Goal: Transaction & Acquisition: Subscribe to service/newsletter

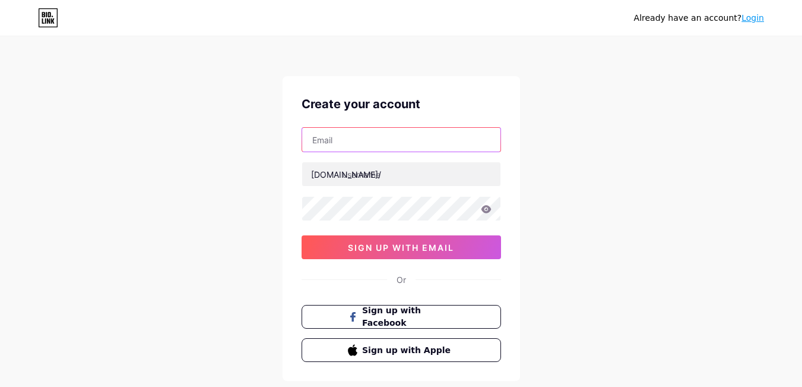
click at [373, 138] on input "text" at bounding box center [401, 140] width 198 height 24
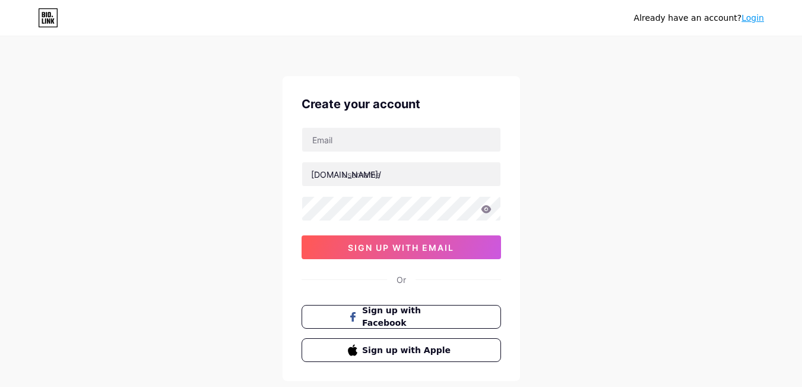
click at [675, 150] on div "Already have an account? Login Create your account [DOMAIN_NAME]/ 0cAFcWeA5xlAZ…" at bounding box center [401, 227] width 802 height 454
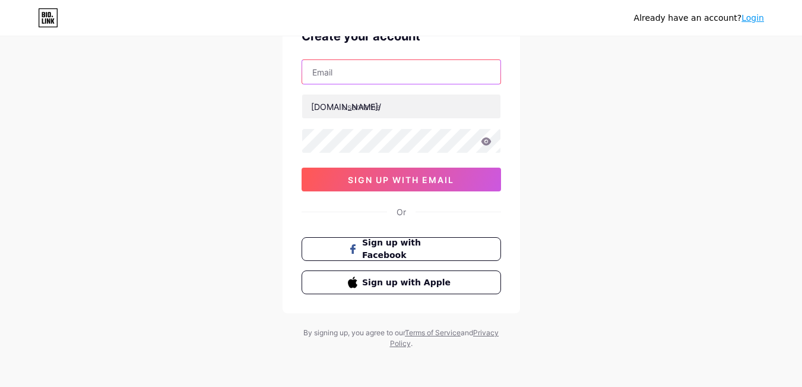
click at [376, 81] on input "text" at bounding box center [401, 72] width 198 height 24
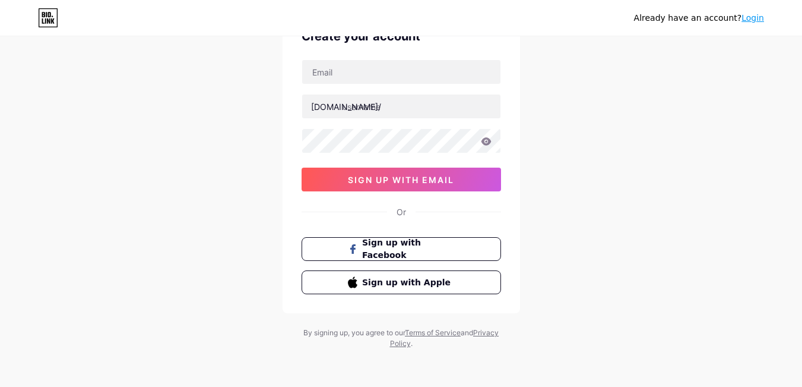
click at [616, 110] on div "Already have an account? Login Create your account [DOMAIN_NAME]/ 0cAFcWeA5xlAZ…" at bounding box center [401, 159] width 802 height 454
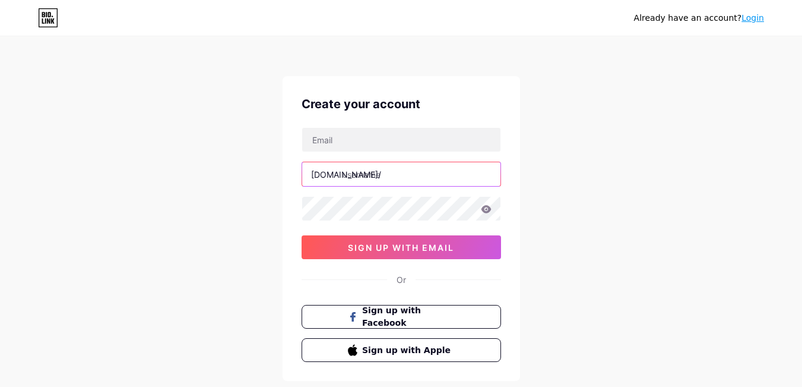
click at [369, 176] on input "text" at bounding box center [401, 174] width 198 height 24
click at [377, 175] on input "text" at bounding box center [401, 174] width 198 height 24
type input "k"
type input "n"
type input "k"
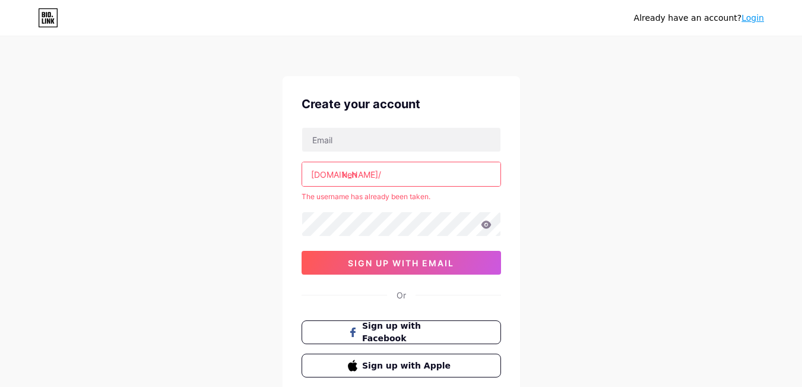
click at [382, 174] on input "ken" at bounding box center [401, 174] width 198 height 24
paste input "m"
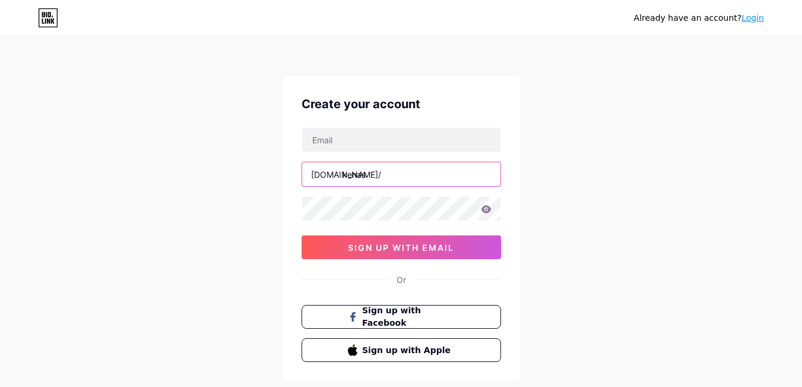
click at [355, 175] on input "kenas" at bounding box center [401, 174] width 198 height 24
paste input "m"
click at [393, 173] on input "kenmas" at bounding box center [401, 174] width 198 height 24
type input "kenmete"
click at [392, 173] on input "kenmete" at bounding box center [401, 174] width 198 height 24
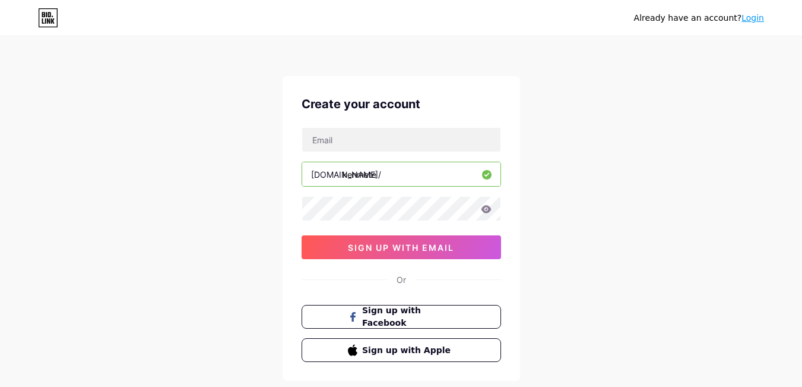
click at [392, 173] on input "kenmete" at bounding box center [401, 174] width 198 height 24
click at [599, 242] on div "Already have an account? Login Create your account [DOMAIN_NAME]/ 0cAFcWeA5xlAZ…" at bounding box center [401, 227] width 802 height 454
click at [401, 179] on input "text" at bounding box center [401, 174] width 198 height 24
paste input "kenmastersm"
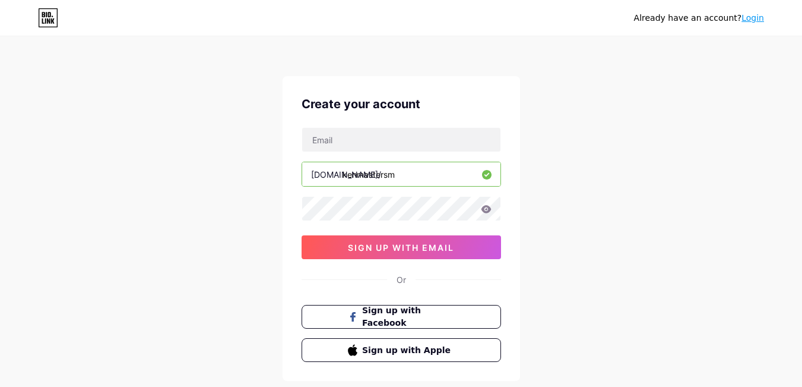
type input "kenmastersm"
click at [484, 205] on icon at bounding box center [486, 209] width 11 height 8
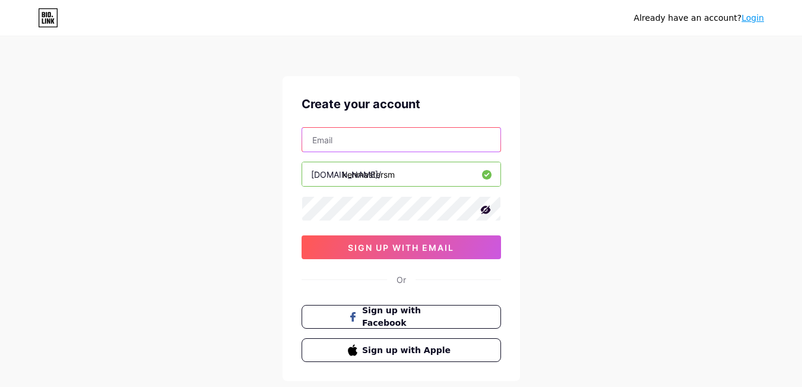
click at [387, 145] on input "text" at bounding box center [401, 140] width 198 height 24
click at [350, 141] on input "text" at bounding box center [401, 140] width 198 height 24
paste input "[EMAIL_ADDRESS][DOMAIN_NAME]"
type input "[EMAIL_ADDRESS][DOMAIN_NAME]"
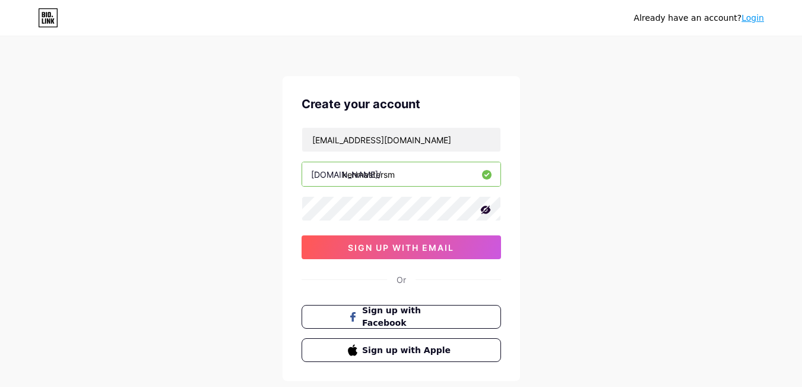
click at [527, 154] on div "Already have an account? Login Create your account [EMAIL_ADDRESS][DOMAIN_NAME]…" at bounding box center [401, 227] width 802 height 454
click at [434, 251] on span "sign up with email" at bounding box center [401, 247] width 106 height 10
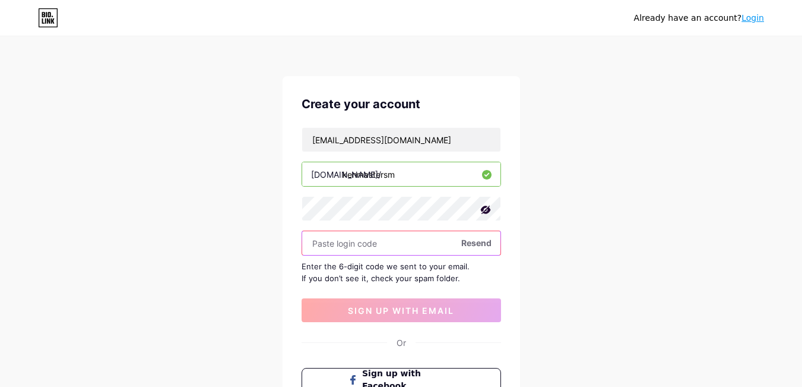
scroll to position [59, 0]
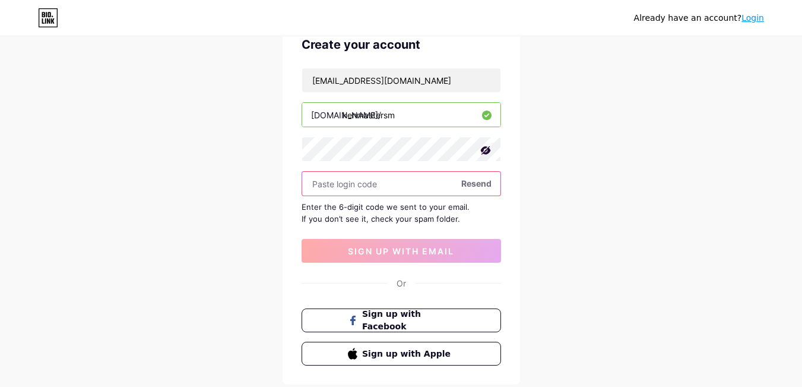
paste input "414593"
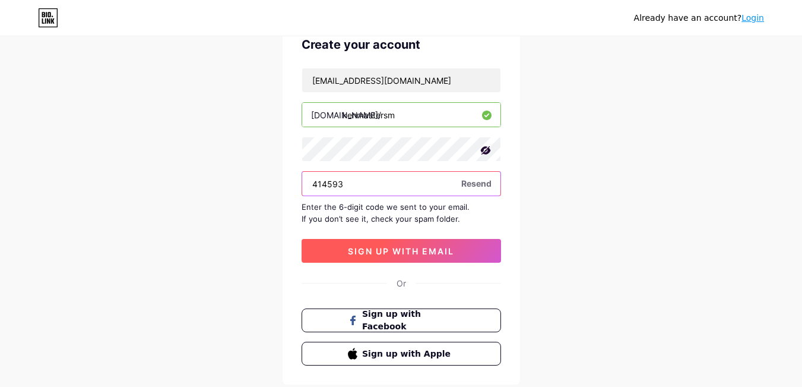
type input "414593"
click at [407, 250] on span "sign up with email" at bounding box center [401, 251] width 106 height 10
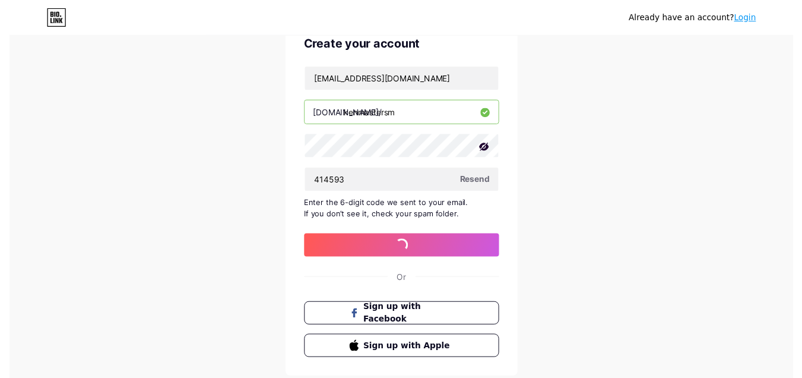
scroll to position [0, 0]
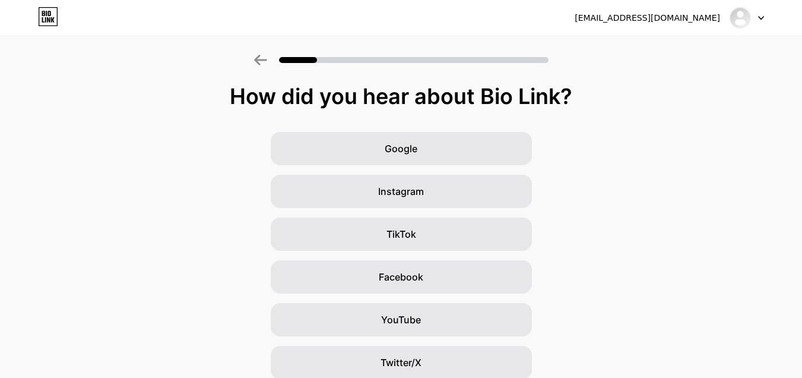
click at [456, 99] on div "How did you hear about Bio Link?" at bounding box center [401, 96] width 790 height 24
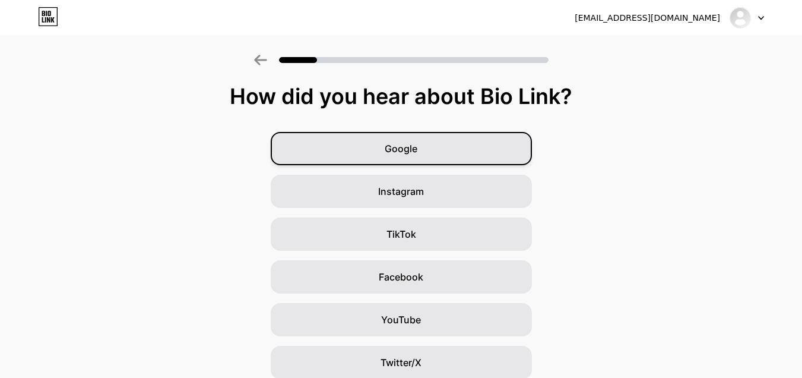
click at [438, 142] on div "Google" at bounding box center [401, 148] width 261 height 33
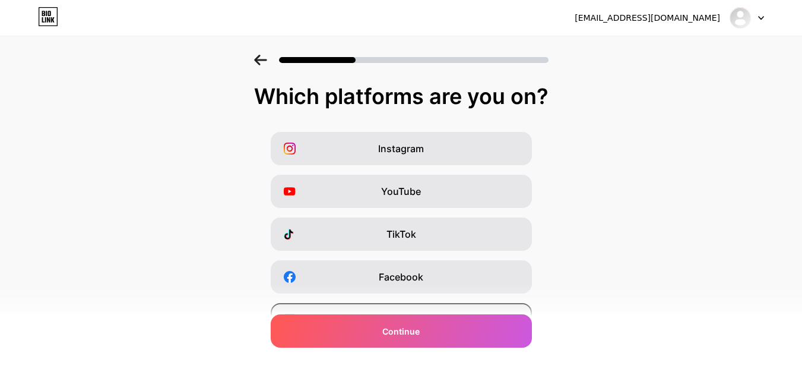
scroll to position [178, 0]
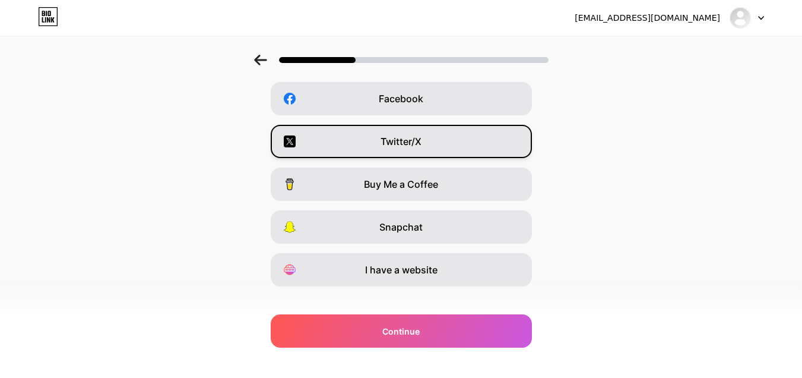
click at [441, 144] on div "Twitter/X" at bounding box center [401, 141] width 261 height 33
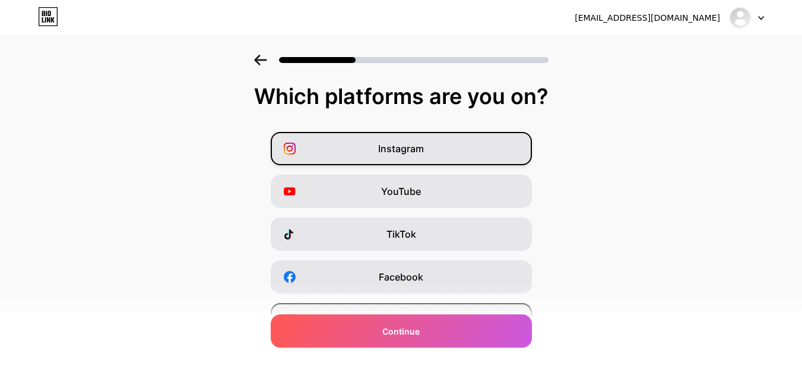
click at [444, 143] on div "Instagram" at bounding box center [401, 148] width 261 height 33
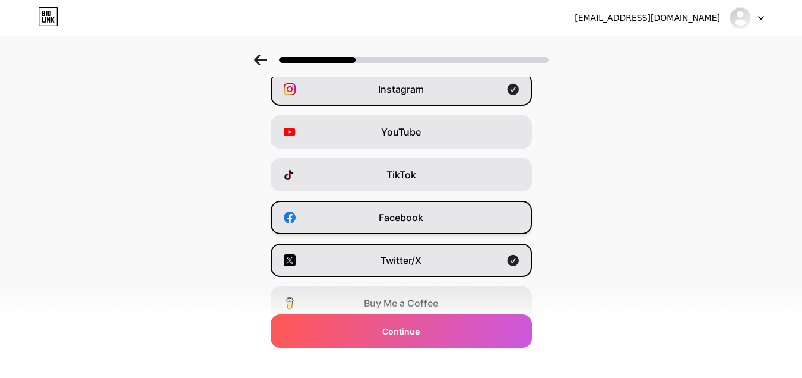
scroll to position [194, 0]
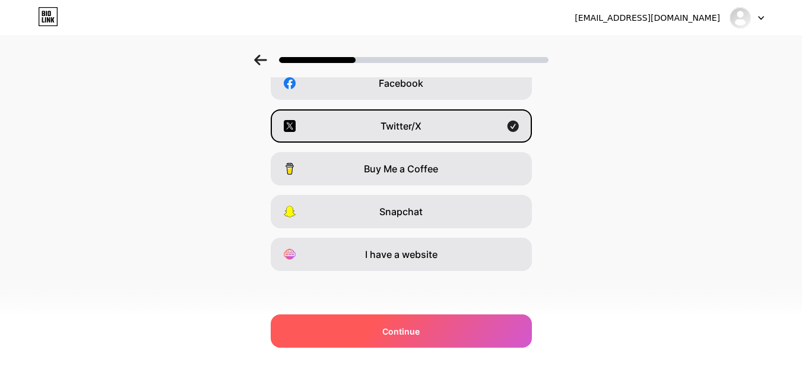
click at [469, 332] on div "Continue" at bounding box center [401, 330] width 261 height 33
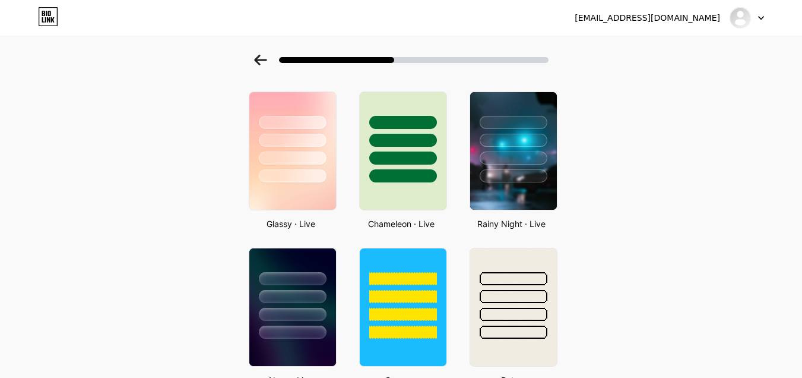
scroll to position [475, 0]
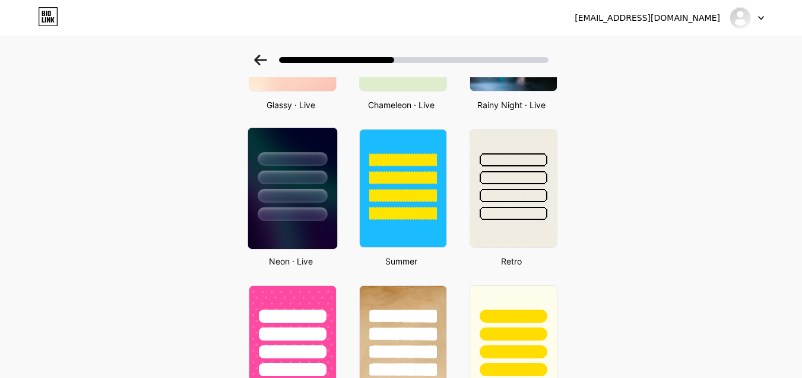
click at [320, 200] on div at bounding box center [292, 196] width 69 height 14
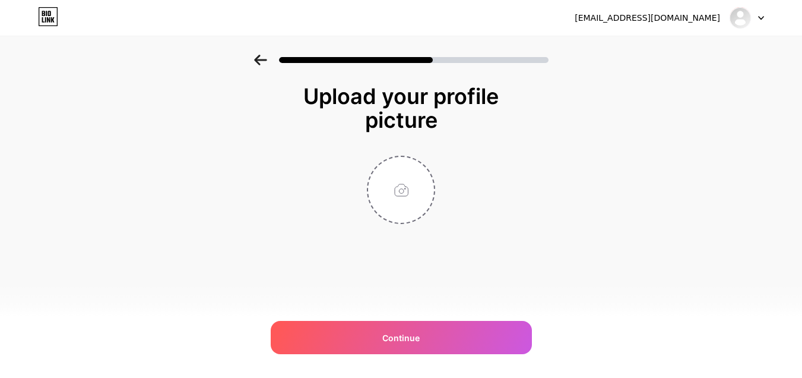
scroll to position [0, 0]
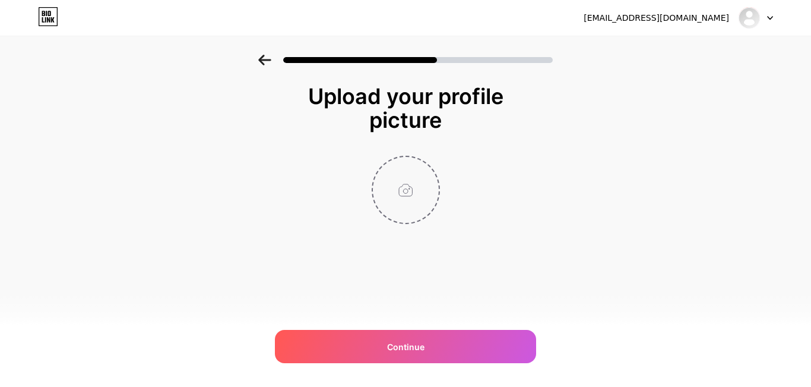
click at [404, 206] on input "file" at bounding box center [406, 190] width 66 height 66
type input "C:\fakepath\GIuBaCNaYAAvzRv.jpg"
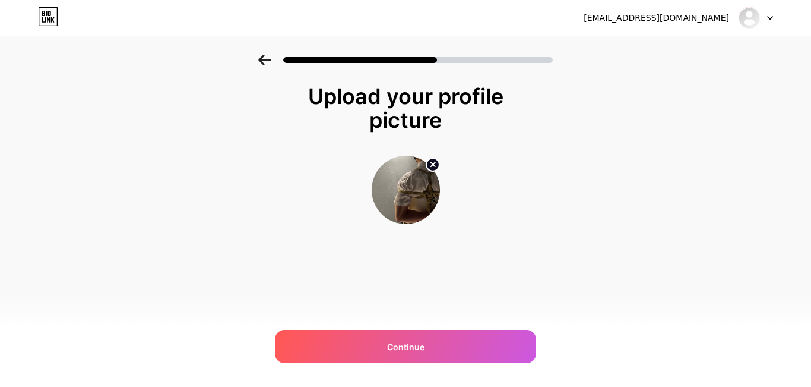
click at [420, 97] on div "Upload your profile picture" at bounding box center [406, 108] width 226 height 48
click at [419, 97] on div "Upload your profile picture" at bounding box center [406, 108] width 226 height 48
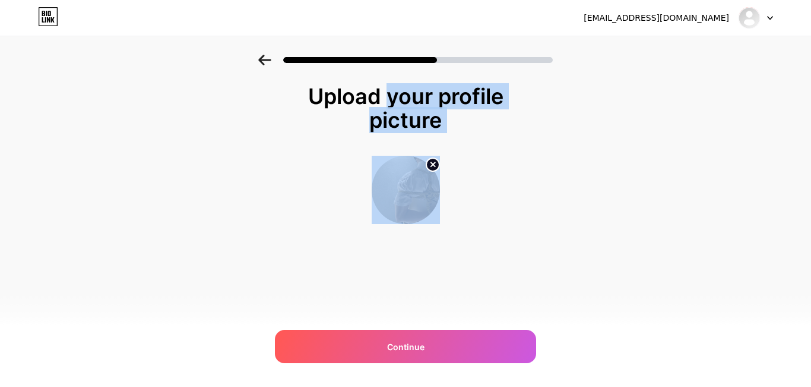
click at [419, 97] on div "Upload your profile picture" at bounding box center [406, 108] width 226 height 48
click at [432, 106] on div "Upload your profile picture" at bounding box center [406, 108] width 226 height 48
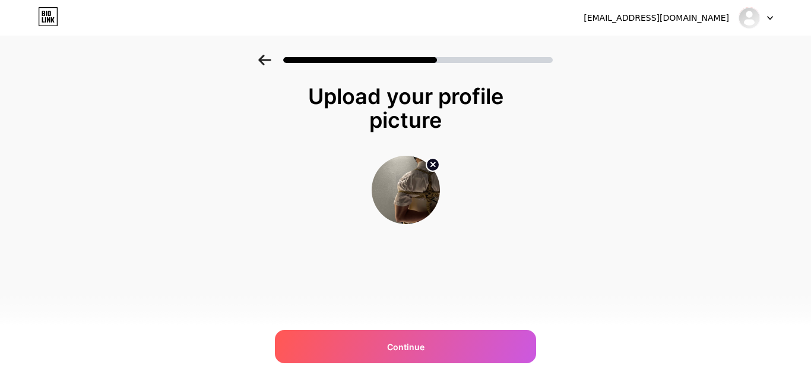
drag, startPoint x: 306, startPoint y: 96, endPoint x: 501, endPoint y: 131, distance: 198.5
click at [501, 131] on div "Upload your profile picture" at bounding box center [406, 108] width 226 height 48
click at [374, 97] on div "Upload your profile picture" at bounding box center [406, 108] width 226 height 48
click at [383, 99] on div "Upload your profile picture" at bounding box center [406, 108] width 226 height 48
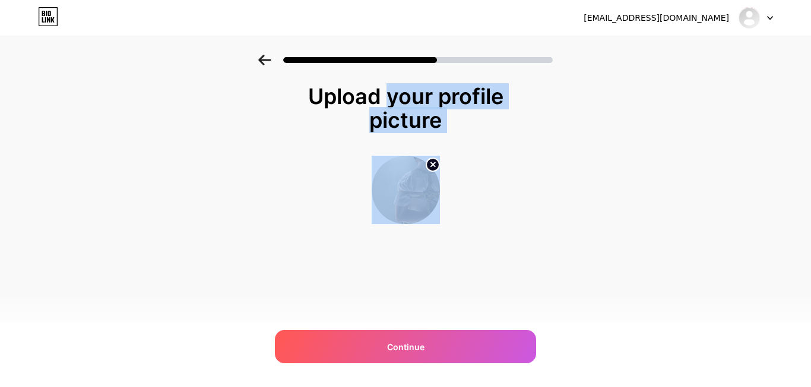
click at [383, 99] on div "Upload your profile picture" at bounding box center [406, 108] width 226 height 48
click at [434, 100] on div "Upload your profile picture" at bounding box center [406, 108] width 226 height 48
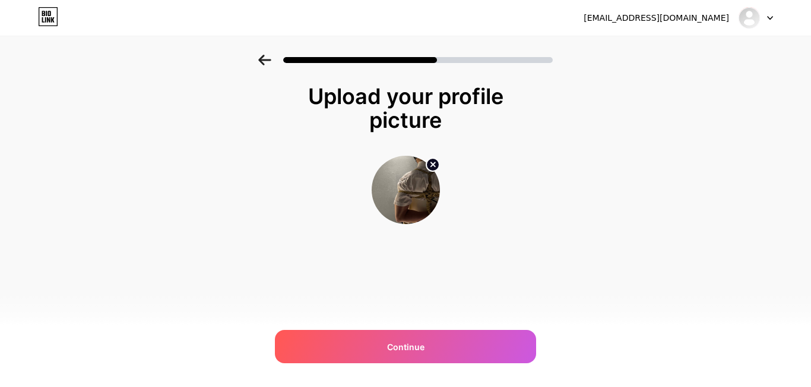
click at [476, 123] on div "Upload your profile picture" at bounding box center [406, 108] width 226 height 48
click at [475, 123] on div "Upload your profile picture" at bounding box center [406, 108] width 226 height 48
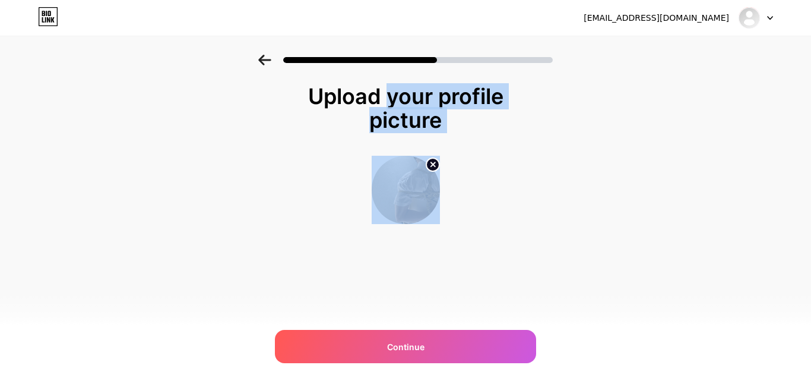
click at [475, 123] on div "Upload your profile picture" at bounding box center [406, 108] width 226 height 48
click at [479, 103] on div "Upload your profile picture" at bounding box center [406, 108] width 226 height 48
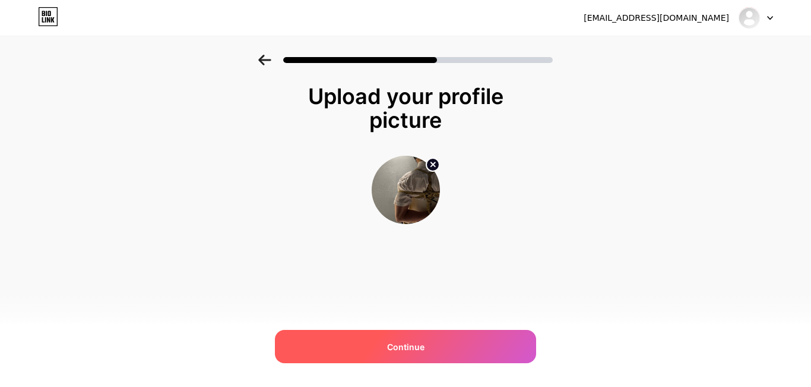
click at [503, 346] on div "Continue" at bounding box center [405, 346] width 261 height 33
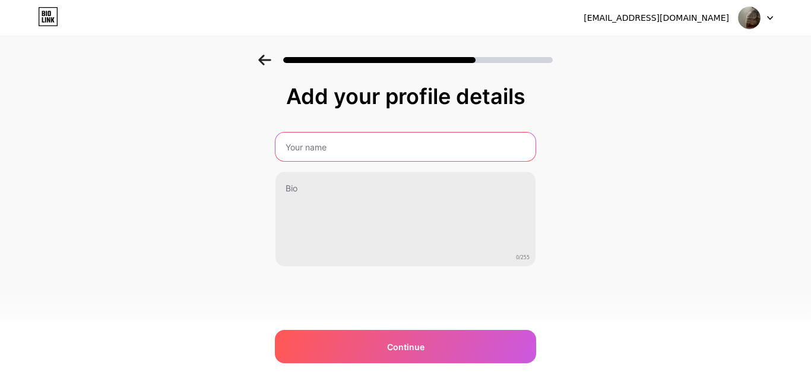
click at [378, 159] on input "text" at bounding box center [406, 146] width 260 height 29
click at [346, 142] on input "text" at bounding box center [405, 146] width 263 height 29
type input "Boss Ken BDS"
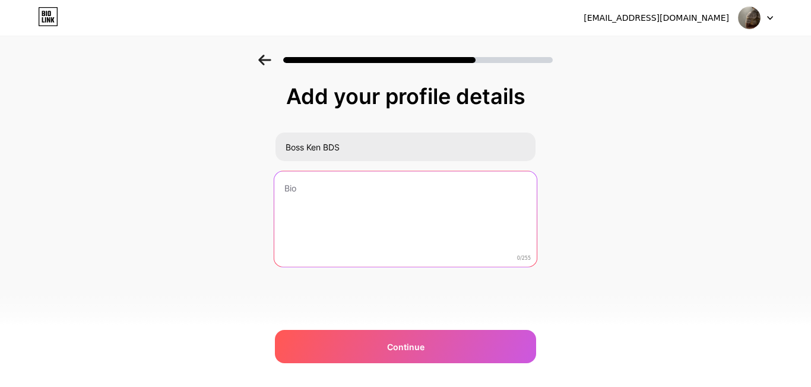
click at [317, 192] on textarea at bounding box center [405, 219] width 263 height 97
click at [323, 197] on textarea at bounding box center [405, 219] width 263 height 97
paste textarea "414593"
click at [494, 184] on textarea "Tổng hợp các kênh 18+ cực ză của Boss [PERSON_NAME]" at bounding box center [406, 220] width 260 height 96
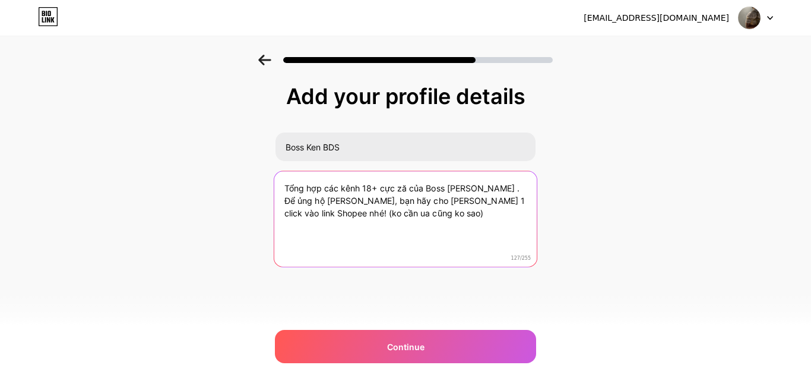
click at [485, 203] on textarea "Tổng hợp các kênh 18+ cực ză của Boss [PERSON_NAME] . Để ủng hộ [PERSON_NAME], …" at bounding box center [405, 219] width 263 height 97
click at [514, 198] on textarea "Tổng hợp các kênh 18+ cực ză của Boss [PERSON_NAME] . Để ủng hộ [PERSON_NAME], …" at bounding box center [405, 219] width 263 height 97
click at [486, 200] on textarea "Tổng hợp các kênh 18+ cực ză của Boss [PERSON_NAME] . Để ủng hộ [PERSON_NAME], …" at bounding box center [406, 220] width 260 height 96
click at [358, 211] on textarea "Tổng hợp các kênh 18+ cực ză của Boss [PERSON_NAME] . Để ủng hộ [PERSON_NAME], …" at bounding box center [405, 219] width 263 height 97
paste textarea "m"
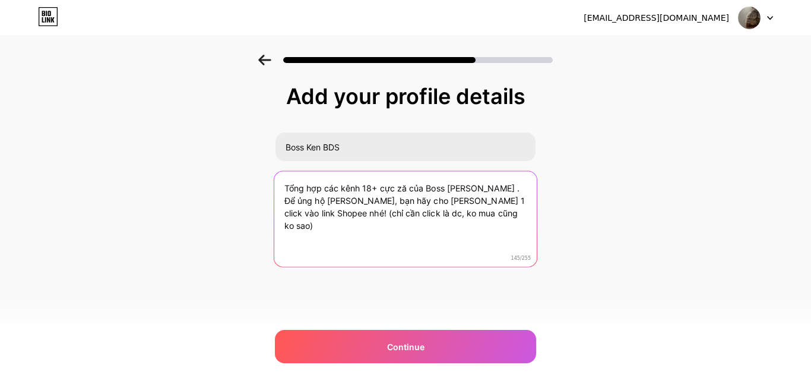
click at [481, 200] on textarea "Tổng hợp các kênh 18+ cực ză của Boss [PERSON_NAME] . Để ủng hộ [PERSON_NAME], …" at bounding box center [405, 219] width 263 height 97
click at [503, 206] on textarea "Tổng hợp các kênh 18+ cực ză của Boss [PERSON_NAME] . Để ủng hộ [PERSON_NAME], …" at bounding box center [405, 219] width 263 height 97
click at [499, 215] on textarea "Tổng hợp các kênh 18+ cực ză của Boss [PERSON_NAME] . Để ủng hộ [PERSON_NAME], …" at bounding box center [405, 219] width 263 height 97
click at [477, 202] on textarea "Tổng hợp các kênh 18+ cực ză của Boss [PERSON_NAME] . Để ủng hộ [PERSON_NAME], …" at bounding box center [405, 219] width 263 height 97
click at [482, 204] on textarea "Tổng hợp các kênh 18+ cực ză của Boss [PERSON_NAME] . Để ủng hộ [PERSON_NAME], …" at bounding box center [405, 219] width 263 height 97
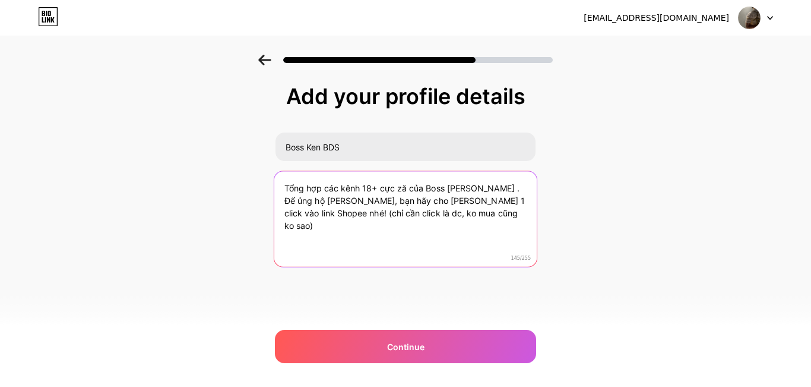
click at [479, 213] on textarea "Tổng hợp các kênh 18+ cực ză của Boss [PERSON_NAME] . Để ủng hộ [PERSON_NAME], …" at bounding box center [405, 219] width 263 height 97
paste textarea "m"
click at [403, 191] on textarea "Tổng hợp các kênh 18+ cực ză của Boss [PERSON_NAME] . Để ủng hộ [PERSON_NAME], …" at bounding box center [405, 219] width 263 height 97
click at [406, 191] on textarea "Tổng hợp các kênh 18+ cực ză của Boss [PERSON_NAME] . Để ủng hộ [PERSON_NAME], …" at bounding box center [405, 219] width 263 height 97
paste textarea "m"
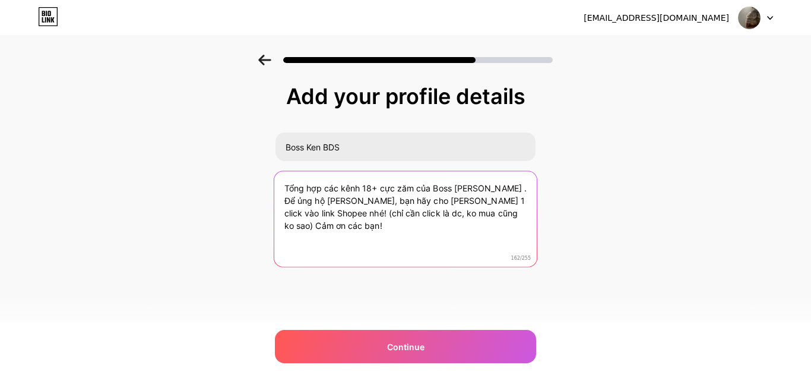
click at [470, 189] on textarea "Tổng hợp các kênh 18+ cực zăm của Boss [PERSON_NAME] . Để ủng hộ [PERSON_NAME],…" at bounding box center [405, 219] width 263 height 97
type textarea "Tổng hợp các kênh 18+ cực zăm của Boss [PERSON_NAME]. Để ủng hộ [PERSON_NAME], …"
click at [343, 208] on textarea "Tổng hợp các kênh 18+ cực zăm của Boss [PERSON_NAME]. Để ủng hộ [PERSON_NAME], …" at bounding box center [405, 219] width 263 height 97
click at [326, 210] on textarea "Tổng hợp các kênh 18+ cực zăm của Boss [PERSON_NAME]. Để ủng hộ [PERSON_NAME], …" at bounding box center [405, 219] width 263 height 97
click at [378, 202] on textarea "Tổng hợp các kênh 18+ cực zăm của Boss [PERSON_NAME]. Để ủng hộ [PERSON_NAME], …" at bounding box center [405, 219] width 263 height 97
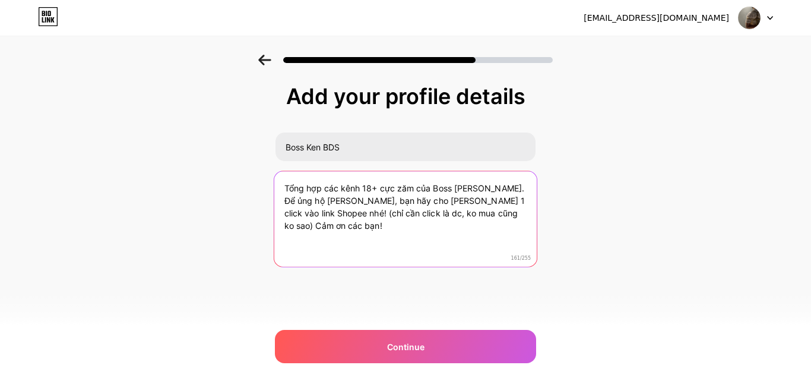
click at [472, 188] on textarea "Tổng hợp các kênh 18+ cực zăm của Boss [PERSON_NAME]. Để ủng hộ [PERSON_NAME], …" at bounding box center [405, 219] width 263 height 97
click at [426, 185] on textarea "Tổng hợp các kênh 18+ cực zăm của Boss [PERSON_NAME]. Để ủng hộ [PERSON_NAME], …" at bounding box center [405, 219] width 263 height 97
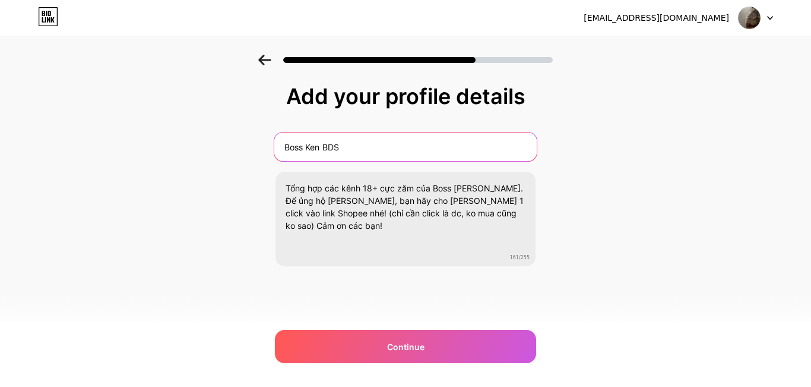
click at [338, 148] on input "Boss Ken BDS" at bounding box center [405, 146] width 263 height 29
click at [343, 148] on input "Boss Ken BDS" at bounding box center [405, 146] width 263 height 29
paste input "M"
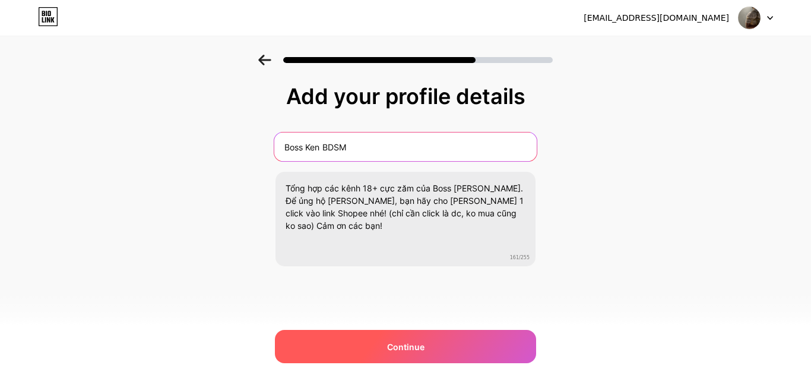
type input "Boss Ken BDSM"
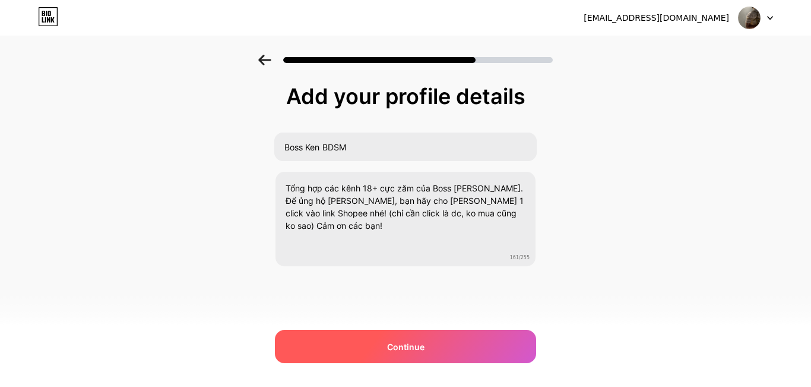
click at [503, 336] on div "Continue" at bounding box center [405, 346] width 261 height 33
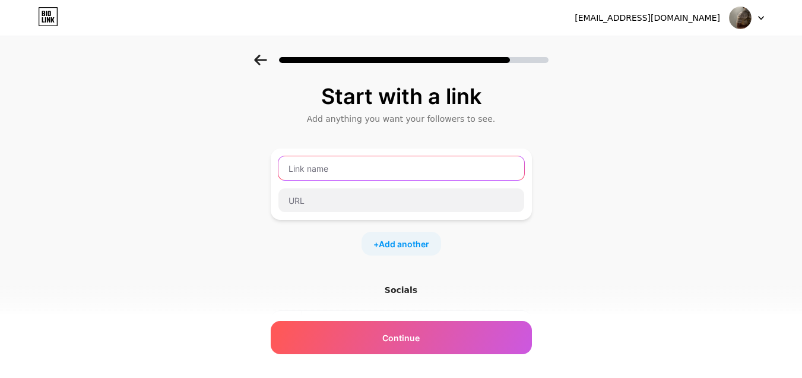
click at [429, 175] on input "text" at bounding box center [402, 168] width 246 height 24
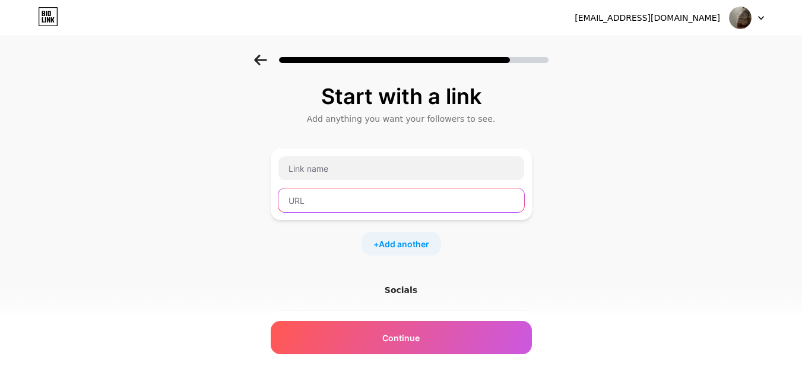
click at [379, 203] on input "text" at bounding box center [402, 200] width 246 height 24
click at [416, 102] on div "Start with a link" at bounding box center [401, 96] width 249 height 24
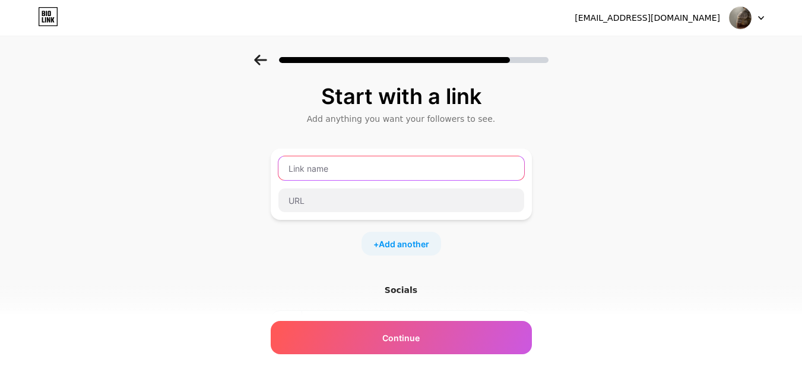
click at [381, 174] on input "text" at bounding box center [402, 168] width 246 height 24
click at [411, 100] on div "Start with a link" at bounding box center [401, 96] width 249 height 24
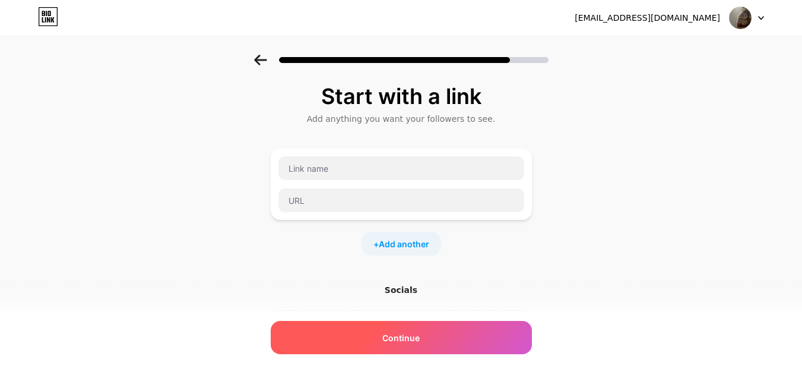
click at [420, 331] on span "Continue" at bounding box center [400, 337] width 37 height 12
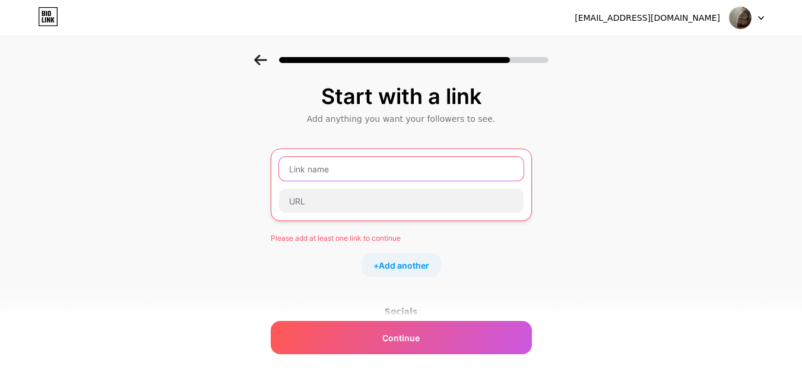
click at [415, 158] on input "text" at bounding box center [401, 169] width 245 height 24
click at [401, 167] on input "text" at bounding box center [401, 169] width 245 height 24
click at [388, 165] on input "text" at bounding box center [401, 169] width 245 height 24
type input "D"
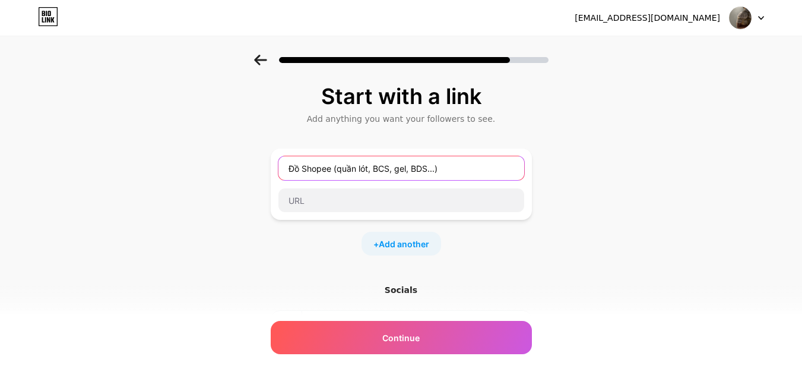
click at [433, 175] on input "Đồ Shopee (quần lót, BCS, gel, BDS...)" at bounding box center [402, 168] width 246 height 24
paste input "M"
type input "Đồ Shopee (quần lót, BCS, gel, BDSM...)"
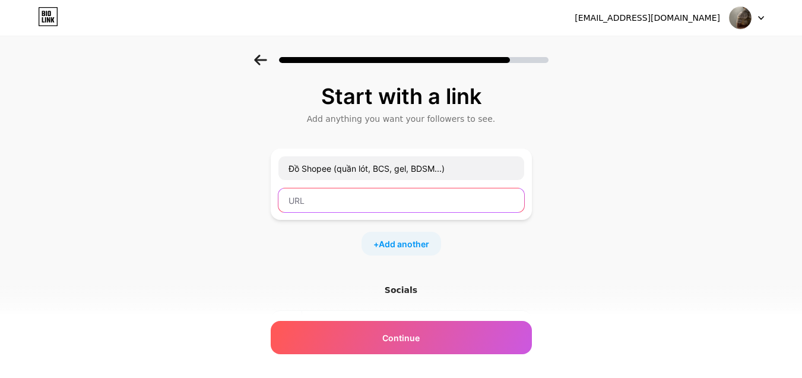
click at [436, 194] on input "text" at bounding box center [402, 200] width 246 height 24
paste input "[URL]"
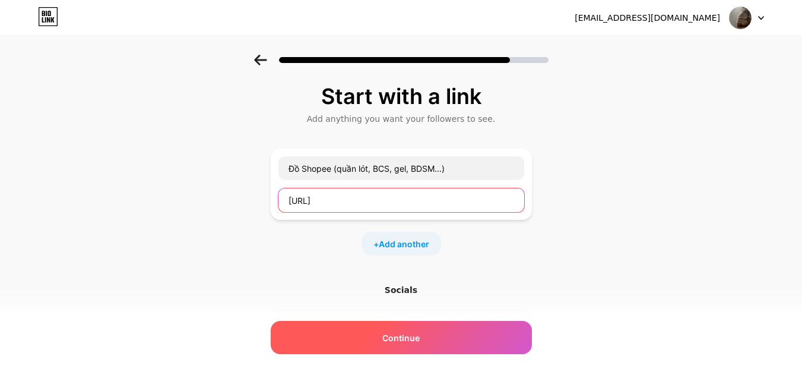
type input "[URL]"
click at [472, 343] on div "Continue" at bounding box center [401, 337] width 261 height 33
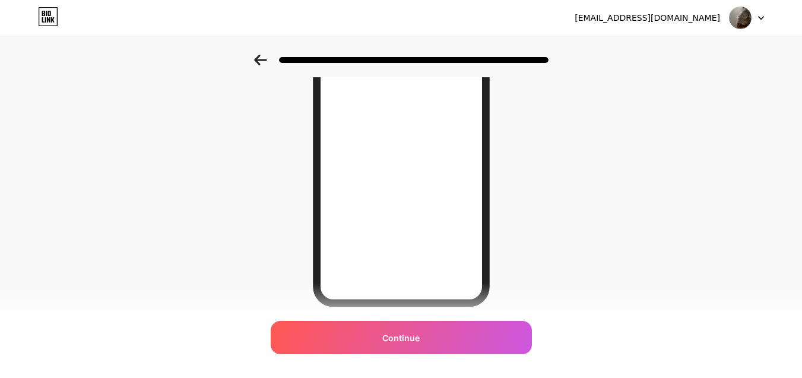
scroll to position [219, 0]
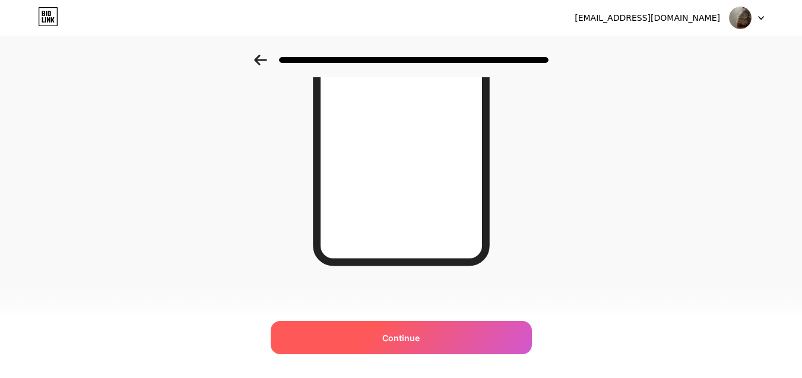
click at [492, 331] on div "Continue" at bounding box center [401, 337] width 261 height 33
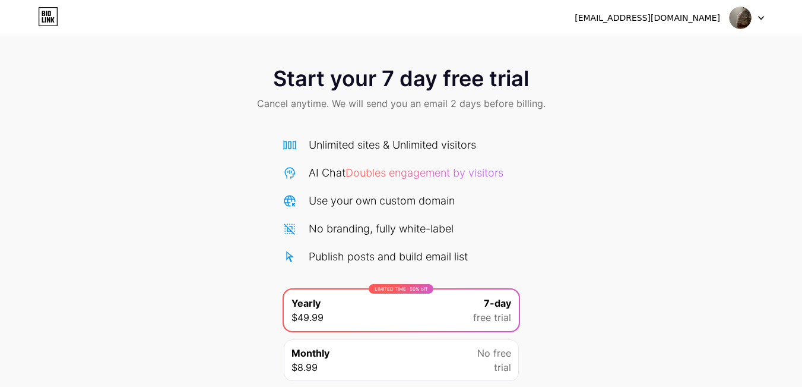
click at [747, 21] on img at bounding box center [740, 18] width 23 height 23
click at [761, 20] on icon at bounding box center [761, 18] width 6 height 4
click at [583, 217] on div "Start your 7 day free trial Cancel anytime. We will send you an email 2 days be…" at bounding box center [401, 243] width 802 height 376
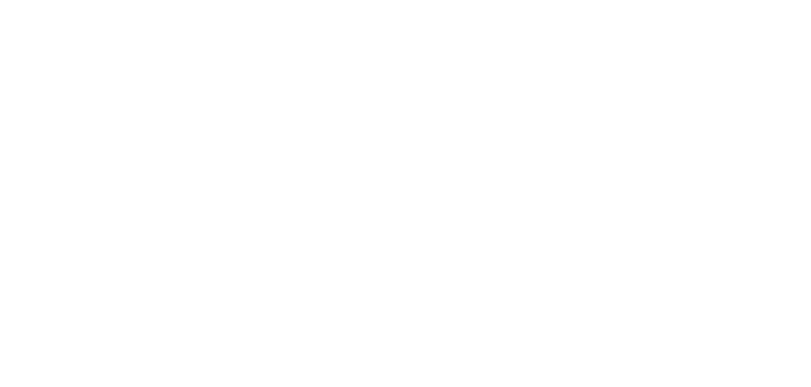
click at [223, 0] on html at bounding box center [405, 0] width 811 height 0
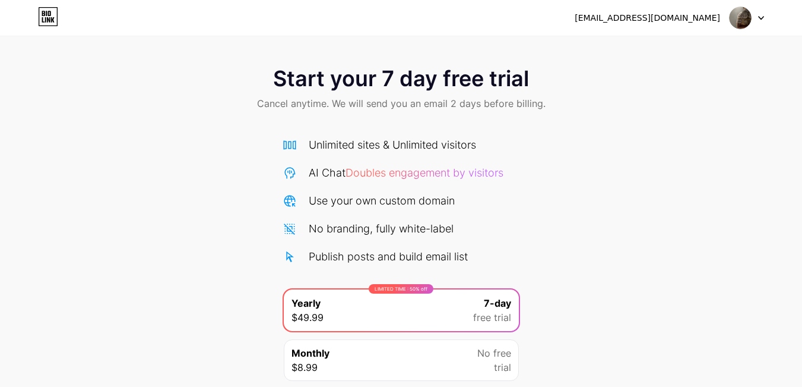
scroll to position [91, 0]
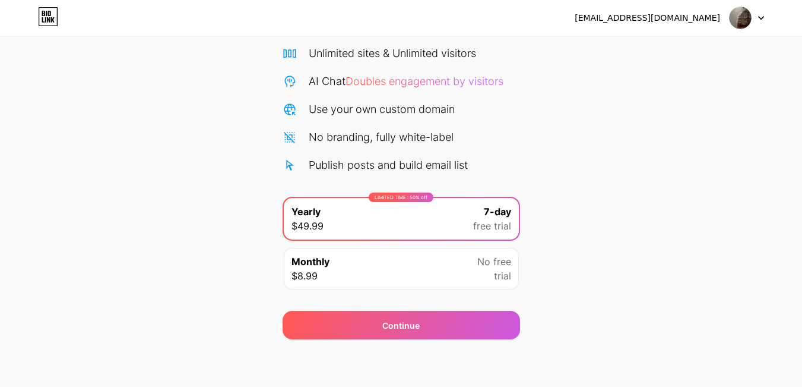
click at [429, 132] on div "No branding, fully white-label" at bounding box center [381, 137] width 145 height 16
click at [337, 105] on div "Use your own custom domain" at bounding box center [382, 109] width 146 height 16
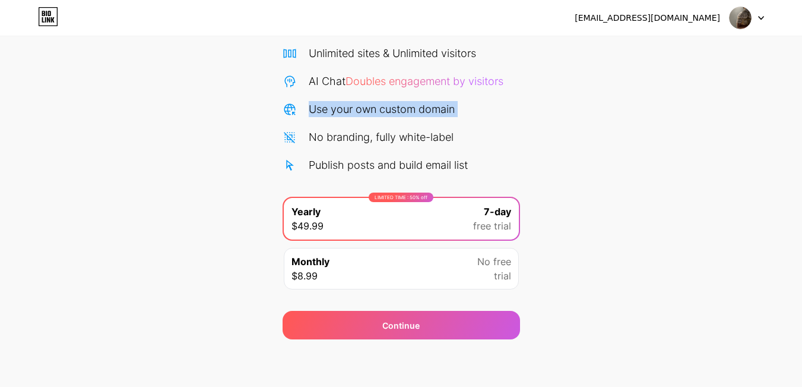
click at [337, 105] on div "Use your own custom domain" at bounding box center [382, 109] width 146 height 16
click at [378, 139] on div "No branding, fully white-label" at bounding box center [381, 137] width 145 height 16
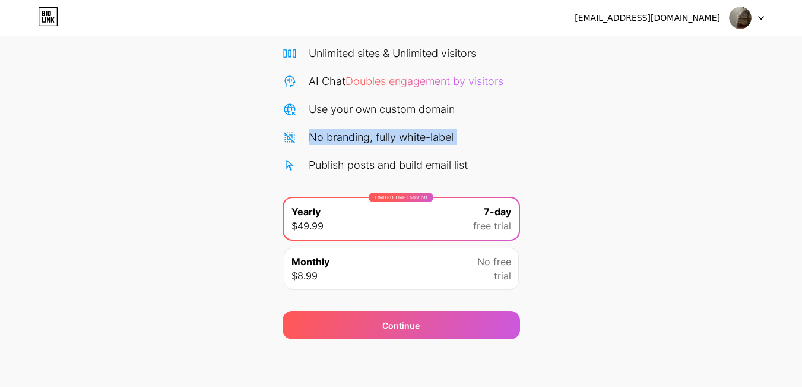
drag, startPoint x: 378, startPoint y: 139, endPoint x: 407, endPoint y: 165, distance: 38.3
click at [384, 147] on div "Unlimited sites & Unlimited visitors AI Chat Doubles engagement by visitors Use…" at bounding box center [402, 109] width 238 height 128
click at [409, 165] on div "Publish posts and build email list" at bounding box center [388, 165] width 159 height 16
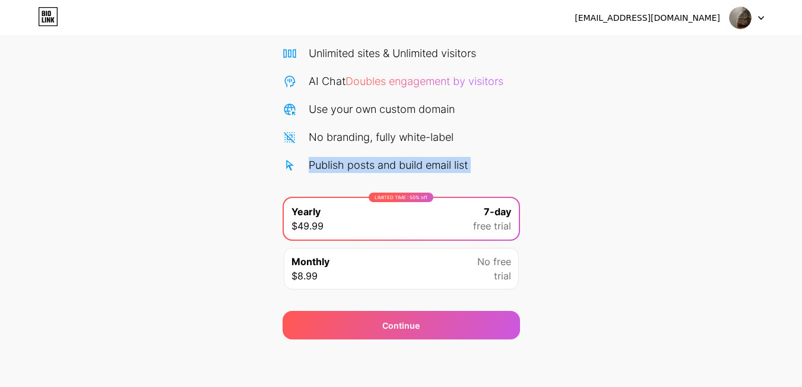
click at [409, 165] on div "Publish posts and build email list" at bounding box center [388, 165] width 159 height 16
click at [410, 137] on div "No branding, fully white-label" at bounding box center [381, 137] width 145 height 16
click at [737, 241] on div "Start your 7 day free trial Cancel anytime. We will send you an email 2 days be…" at bounding box center [401, 151] width 802 height 376
click at [745, 17] on img at bounding box center [740, 18] width 23 height 23
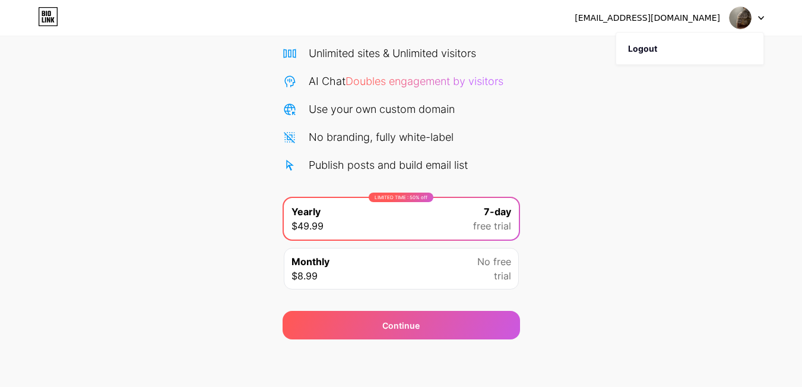
click at [689, 15] on div "[EMAIL_ADDRESS][DOMAIN_NAME]" at bounding box center [648, 18] width 146 height 12
click at [760, 18] on icon at bounding box center [761, 18] width 6 height 4
click at [758, 19] on icon at bounding box center [761, 18] width 6 height 4
click at [630, 124] on div "Start your 7 day free trial Cancel anytime. We will send you an email 2 days be…" at bounding box center [401, 151] width 802 height 376
click at [449, 277] on div "Monthly $8.99 No free trial" at bounding box center [401, 269] width 235 height 42
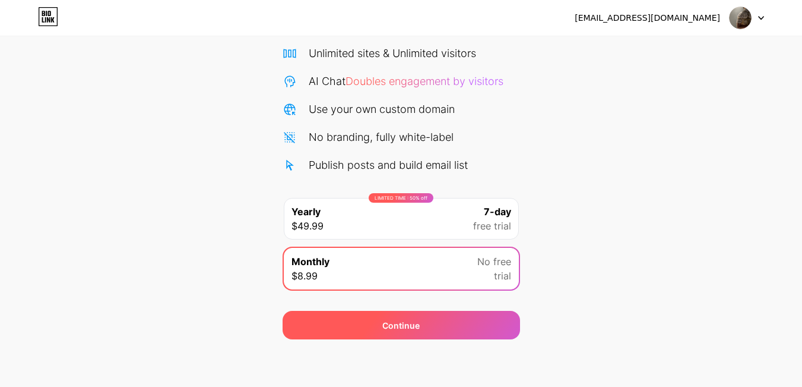
click at [466, 323] on div "Continue" at bounding box center [402, 325] width 238 height 29
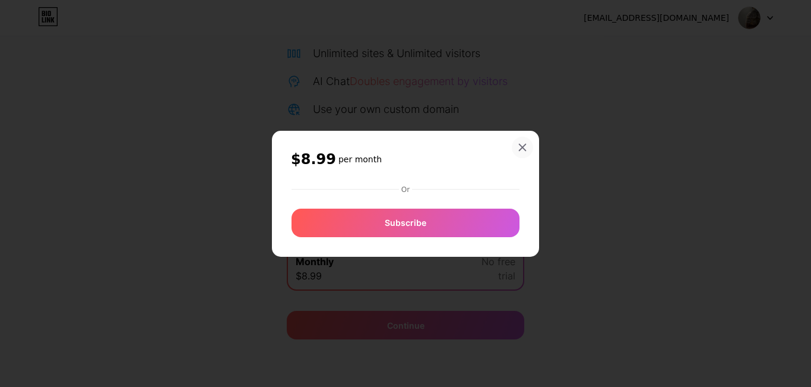
click at [521, 143] on icon at bounding box center [523, 148] width 10 height 10
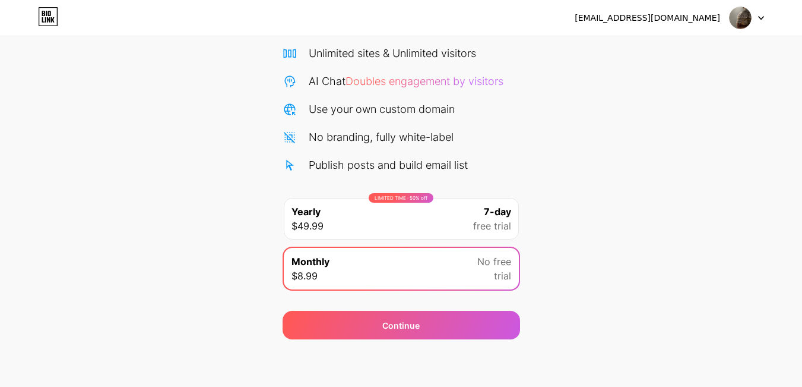
scroll to position [0, 0]
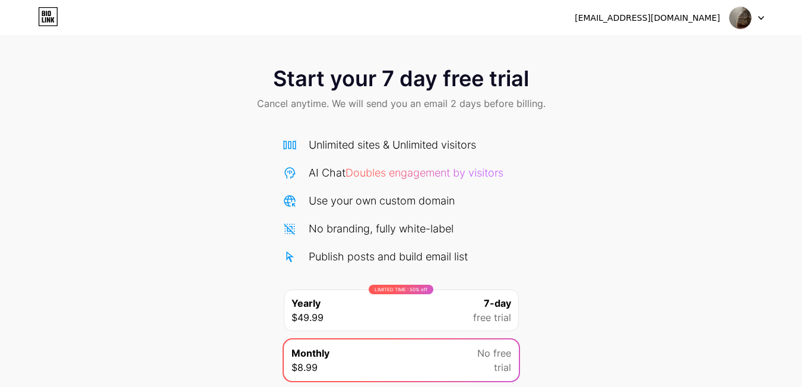
click at [456, 109] on span "Cancel anytime. We will send you an email 2 days before billing." at bounding box center [401, 103] width 289 height 14
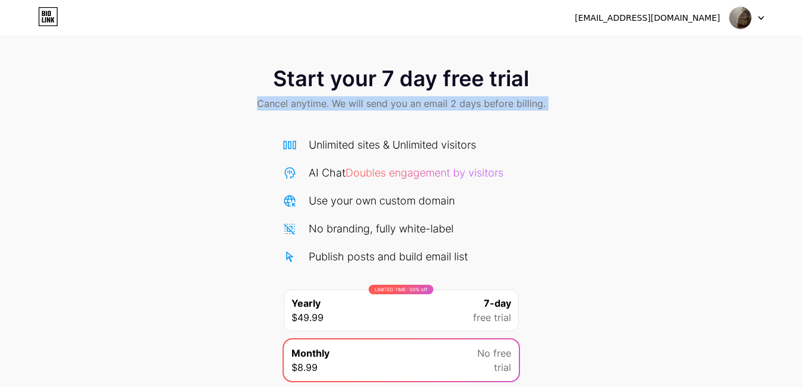
click at [456, 109] on span "Cancel anytime. We will send you an email 2 days before billing." at bounding box center [401, 103] width 289 height 14
click at [381, 105] on span "Cancel anytime. We will send you an email 2 days before billing." at bounding box center [401, 103] width 289 height 14
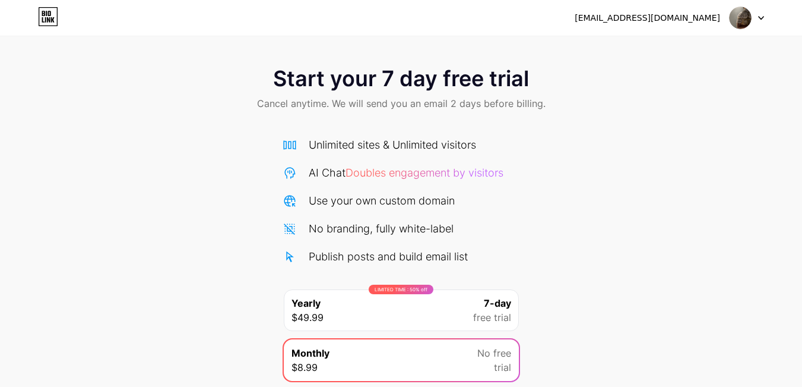
click at [443, 71] on span "Start your 7 day free trial" at bounding box center [401, 79] width 256 height 24
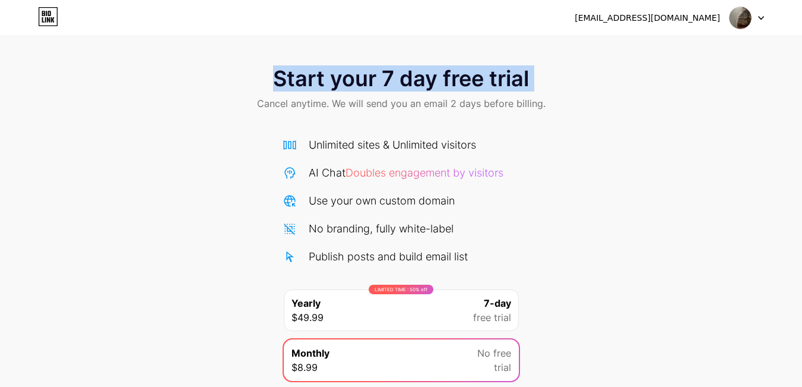
click at [443, 71] on span "Start your 7 day free trial" at bounding box center [401, 79] width 256 height 24
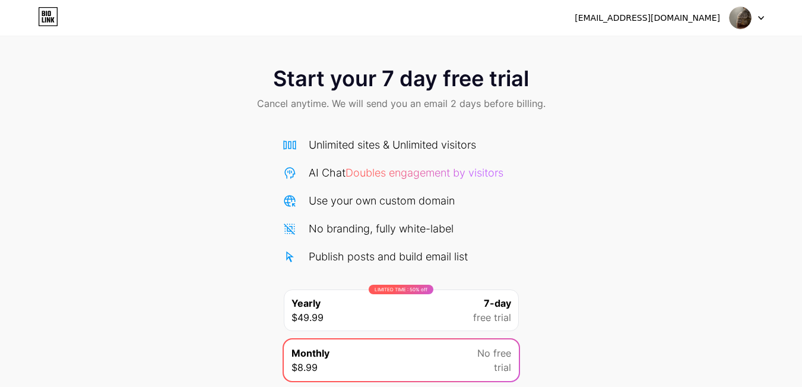
click at [394, 103] on span "Cancel anytime. We will send you an email 2 days before billing." at bounding box center [401, 103] width 289 height 14
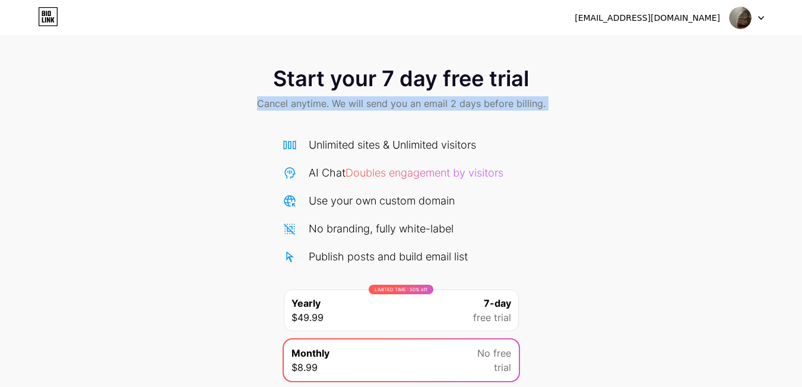
click at [394, 103] on span "Cancel anytime. We will send you an email 2 days before billing." at bounding box center [401, 103] width 289 height 14
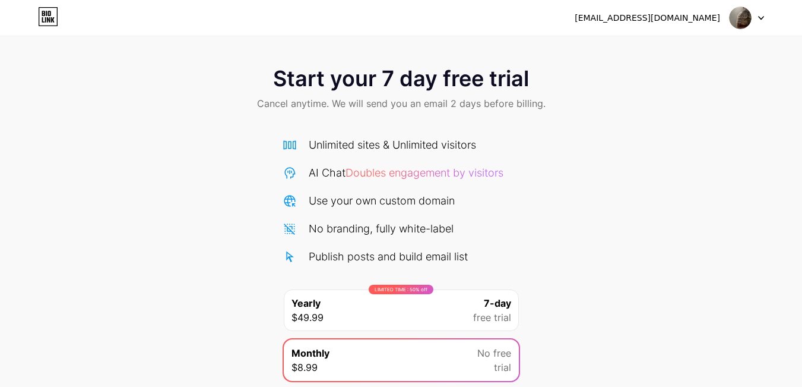
click at [309, 83] on span "Start your 7 day free trial" at bounding box center [401, 79] width 256 height 24
click at [447, 81] on span "Start your 7 day free trial" at bounding box center [401, 79] width 256 height 24
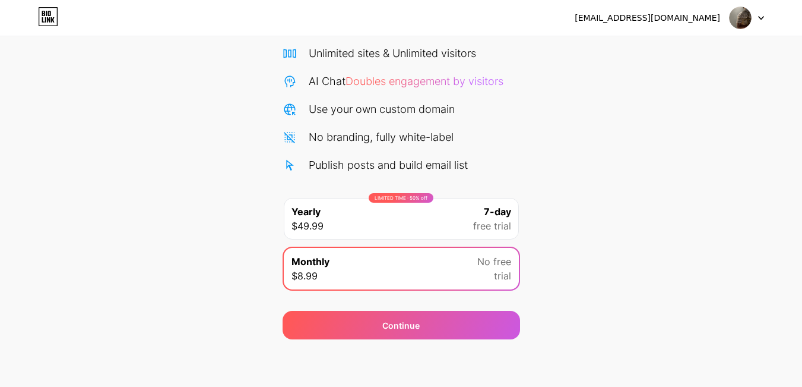
click at [406, 166] on div "Publish posts and build email list" at bounding box center [388, 165] width 159 height 16
click at [697, 154] on div "Start your 7 day free trial Cancel anytime. We will send you an email 2 days be…" at bounding box center [401, 151] width 802 height 376
